Goal: Information Seeking & Learning: Learn about a topic

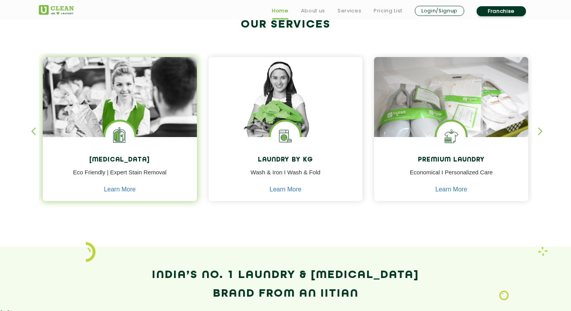
scroll to position [319, 0]
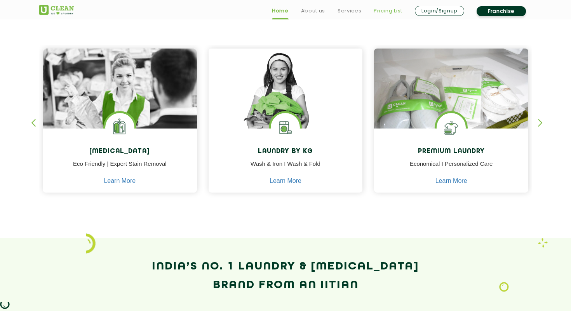
click at [387, 10] on link "Pricing List" at bounding box center [388, 10] width 29 height 9
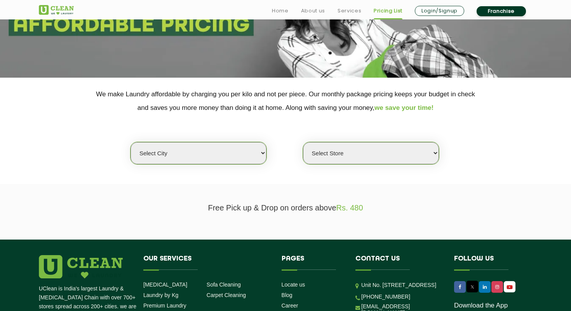
scroll to position [122, 0]
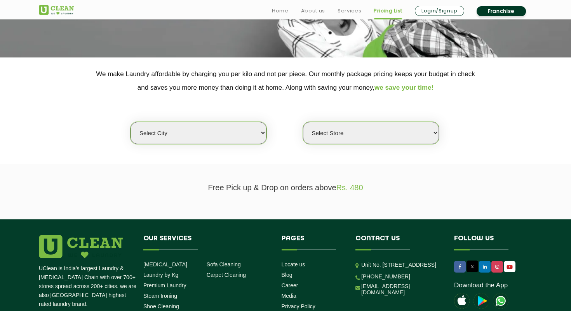
click at [228, 134] on select "Select city [GEOGRAPHIC_DATA] [GEOGRAPHIC_DATA] [GEOGRAPHIC_DATA] [GEOGRAPHIC_D…" at bounding box center [199, 133] width 136 height 22
select select "1"
click at [131, 122] on select "Select city [GEOGRAPHIC_DATA] [GEOGRAPHIC_DATA] [GEOGRAPHIC_DATA] [GEOGRAPHIC_D…" at bounding box center [199, 133] width 136 height 22
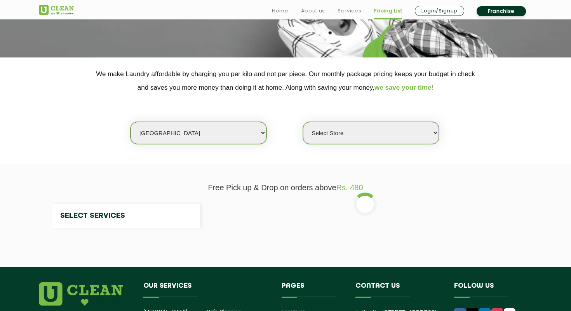
click at [332, 134] on select "Select Store" at bounding box center [371, 133] width 136 height 22
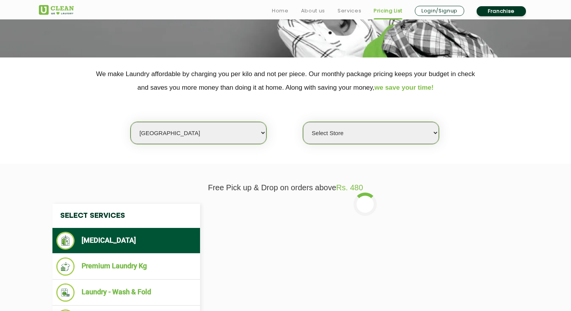
click at [336, 135] on select "Select Store [GEOGRAPHIC_DATA] [GEOGRAPHIC_DATA] 2 [GEOGRAPHIC_DATA] [GEOGRAPHI…" at bounding box center [371, 133] width 136 height 22
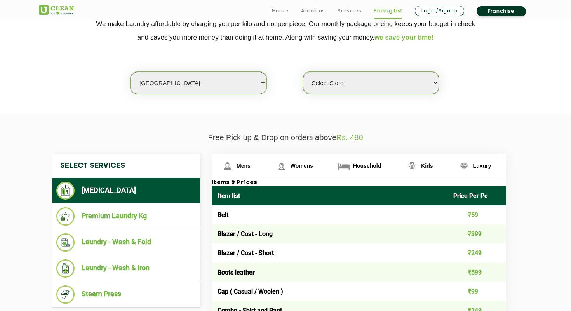
scroll to position [182, 0]
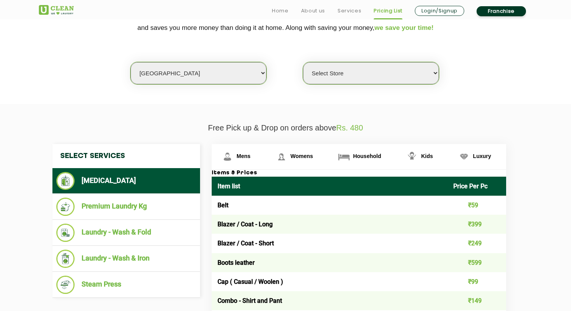
click at [367, 68] on select "Select Store [GEOGRAPHIC_DATA] [GEOGRAPHIC_DATA] 2 [GEOGRAPHIC_DATA] [GEOGRAPHI…" at bounding box center [371, 73] width 136 height 22
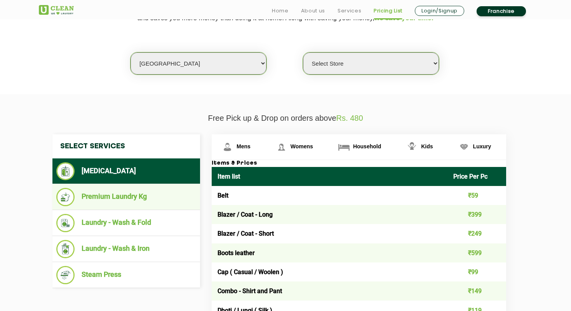
scroll to position [196, 0]
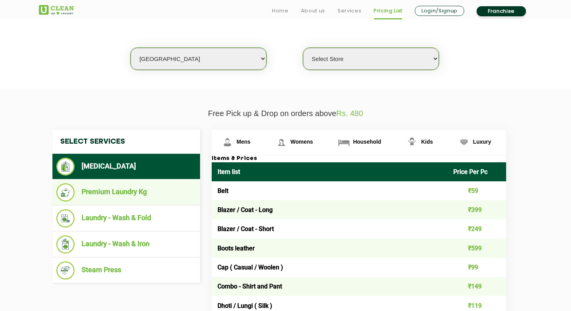
click at [133, 201] on li "Premium Laundry Kg" at bounding box center [126, 192] width 140 height 18
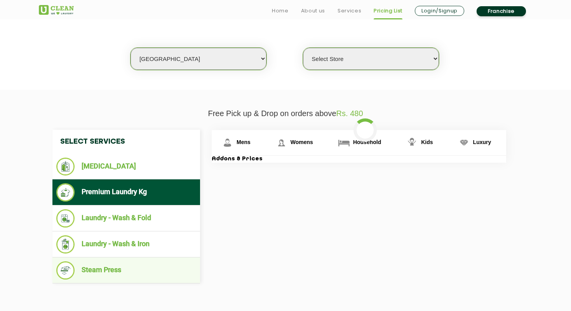
click at [124, 268] on li "Steam Press" at bounding box center [126, 271] width 140 height 18
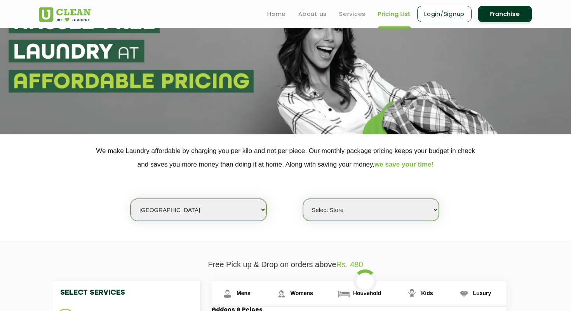
scroll to position [0, 0]
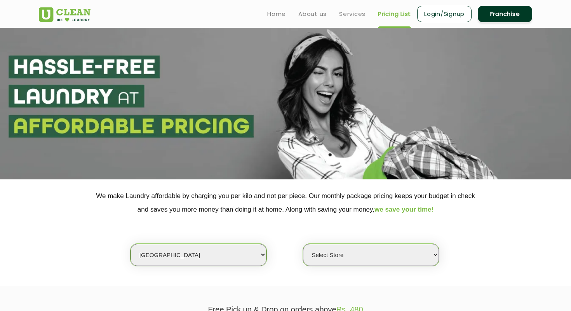
click at [65, 10] on img at bounding box center [65, 14] width 52 height 14
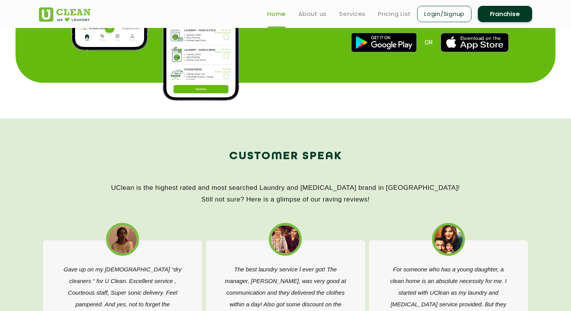
scroll to position [910, 0]
